Goal: Download file/media

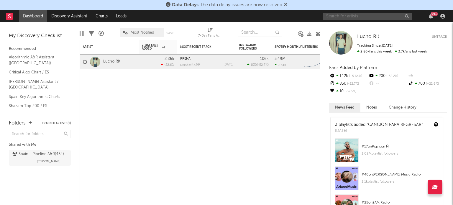
click at [381, 17] on input "text" at bounding box center [367, 16] width 89 height 7
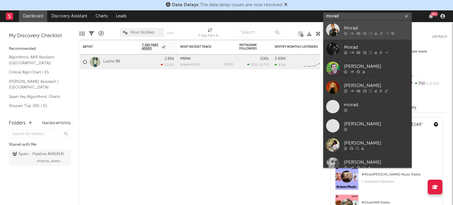
type input "morad"
click at [363, 29] on div "Morad" at bounding box center [376, 27] width 65 height 7
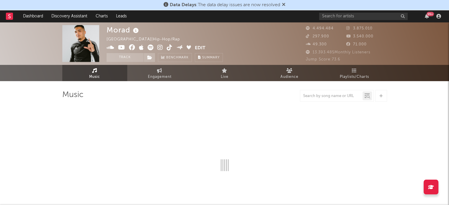
select select "6m"
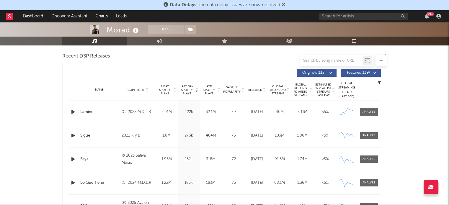
scroll to position [185, 0]
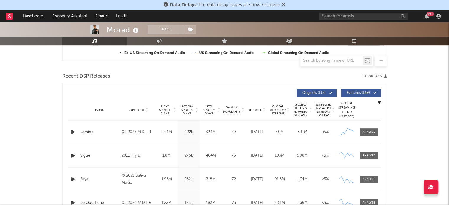
click at [380, 73] on div "Recent DSP Releases Export CSV" at bounding box center [224, 76] width 325 height 10
click at [380, 75] on button "Export CSV" at bounding box center [374, 77] width 24 height 4
